Goal: Find specific page/section: Find specific page/section

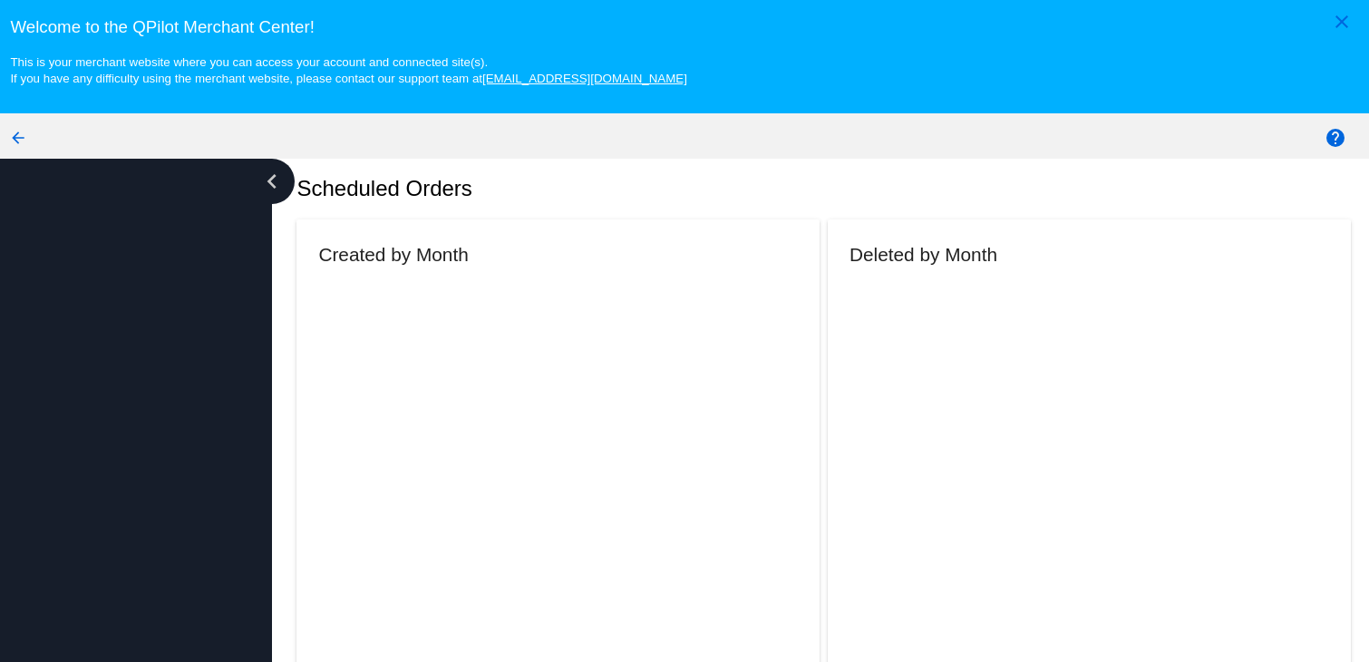
scroll to position [272, 0]
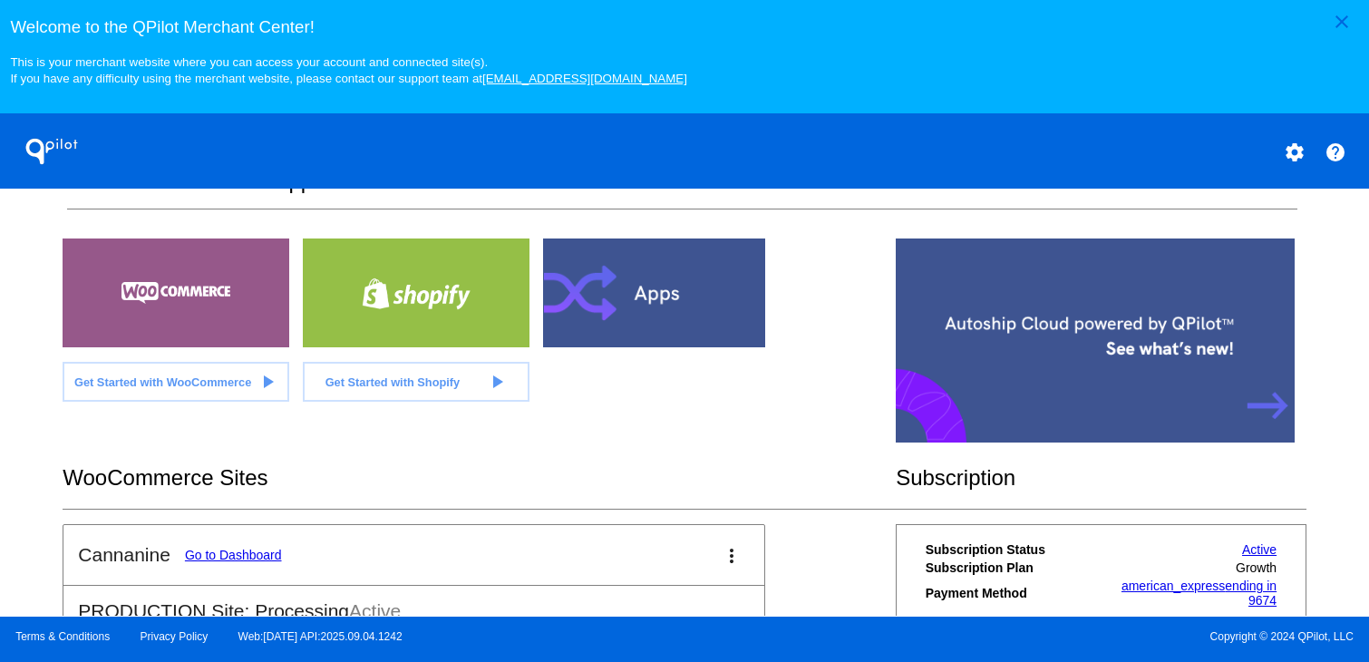
scroll to position [453, 0]
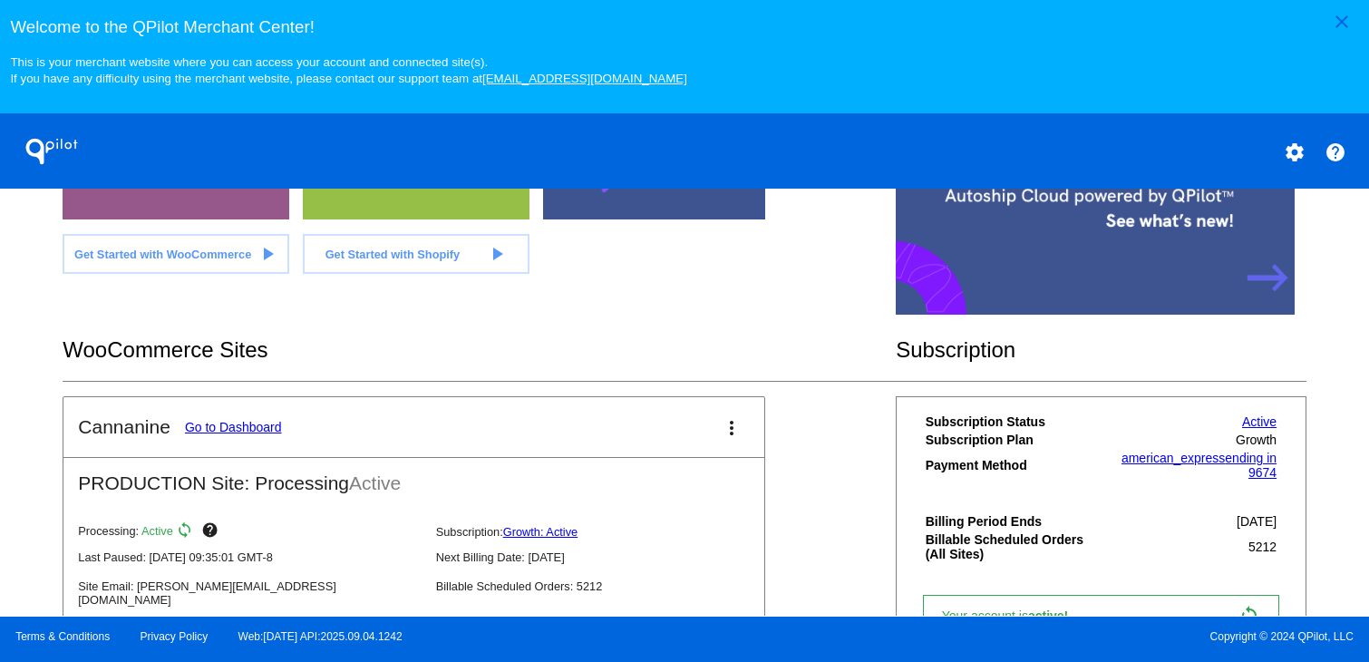
click at [197, 434] on link "Go to Dashboard" at bounding box center [233, 427] width 97 height 15
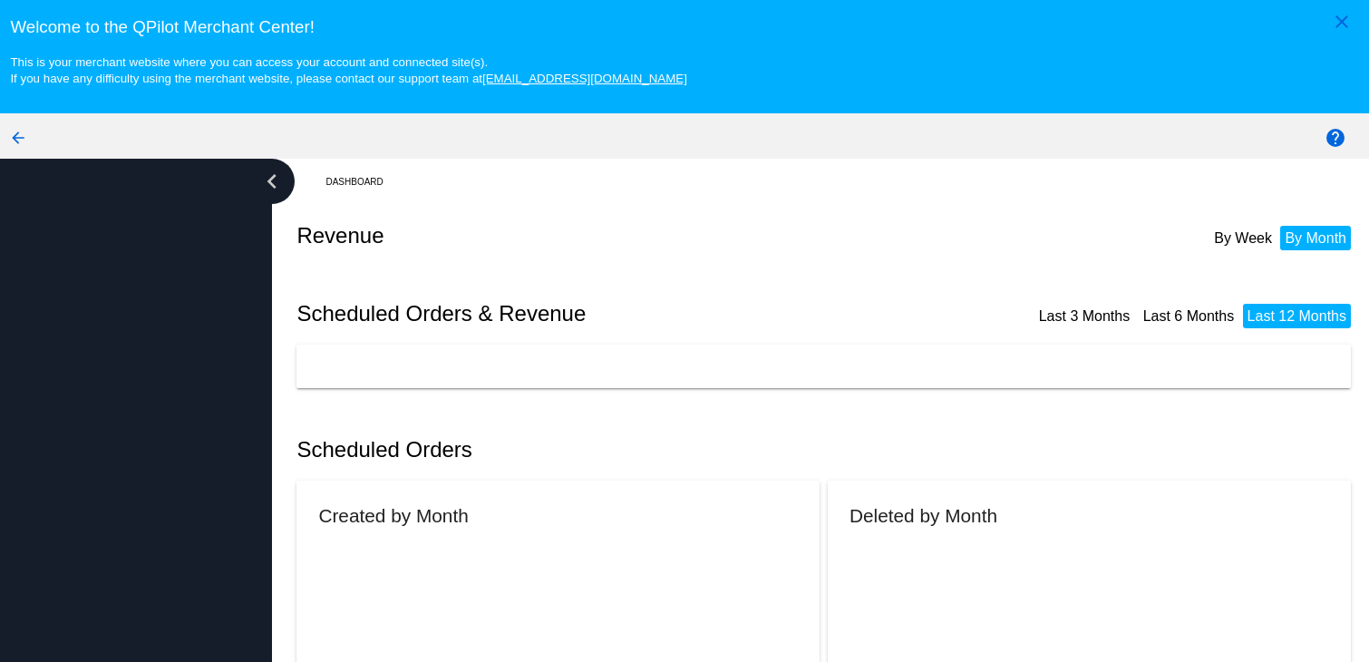
click at [197, 440] on div at bounding box center [136, 444] width 272 height 571
